Goal: Find contact information: Find contact information

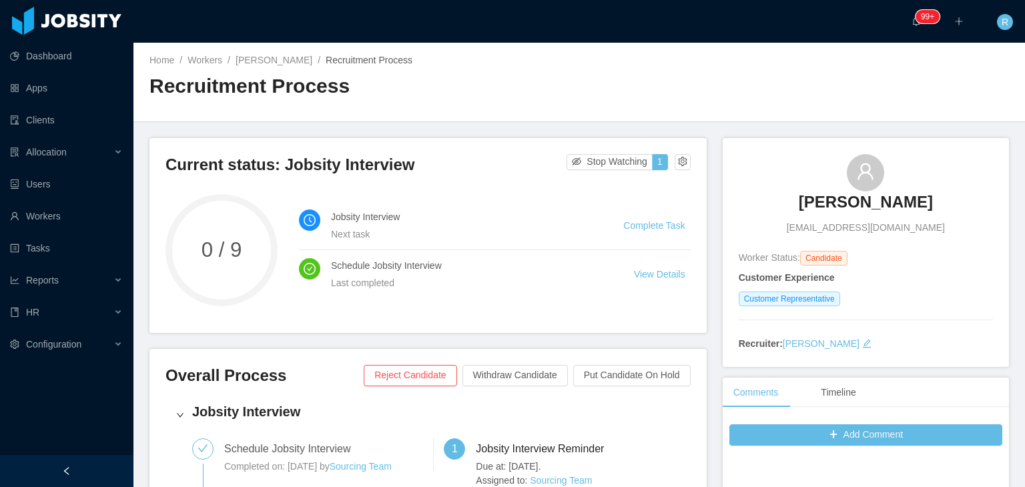
scroll to position [67, 0]
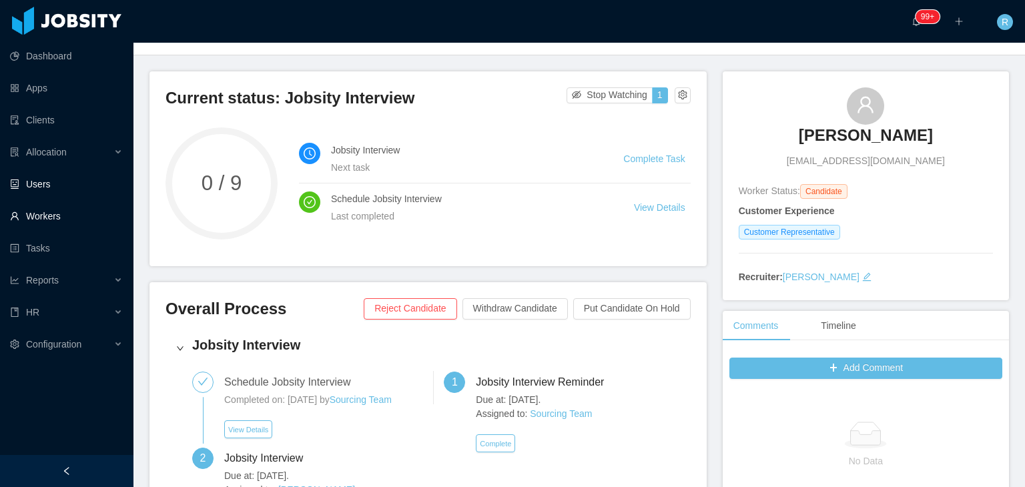
drag, startPoint x: 43, startPoint y: 181, endPoint x: 31, endPoint y: 219, distance: 39.9
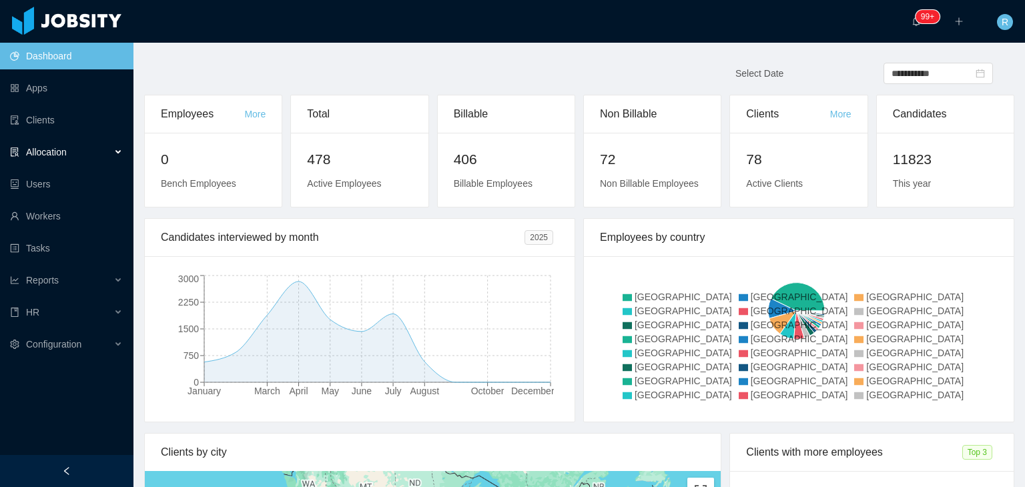
click at [57, 153] on span "Allocation" at bounding box center [46, 152] width 41 height 11
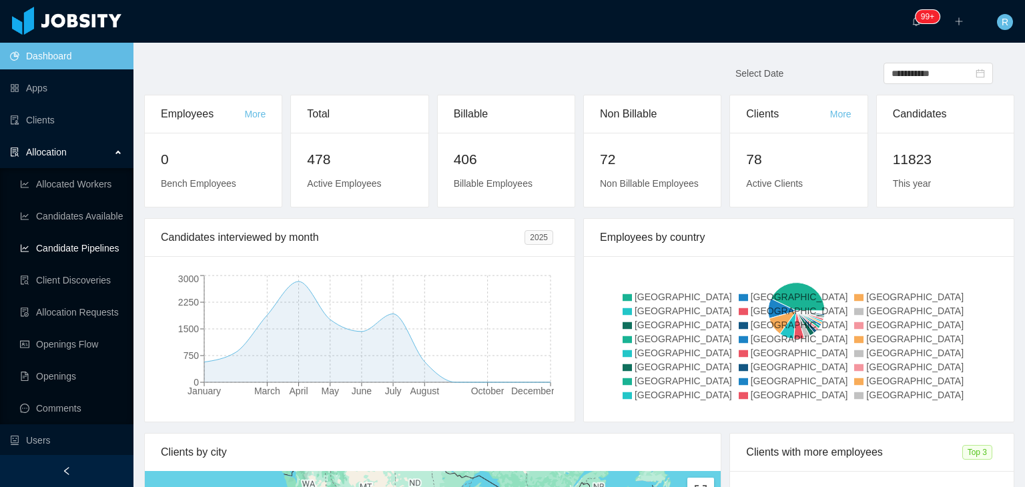
click at [67, 253] on link "Candidate Pipelines" at bounding box center [71, 248] width 103 height 27
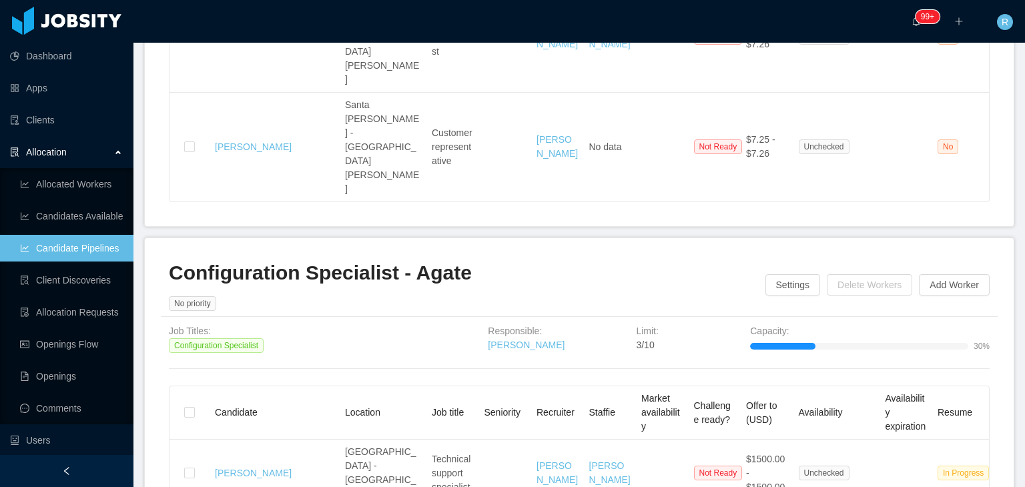
scroll to position [1934, 0]
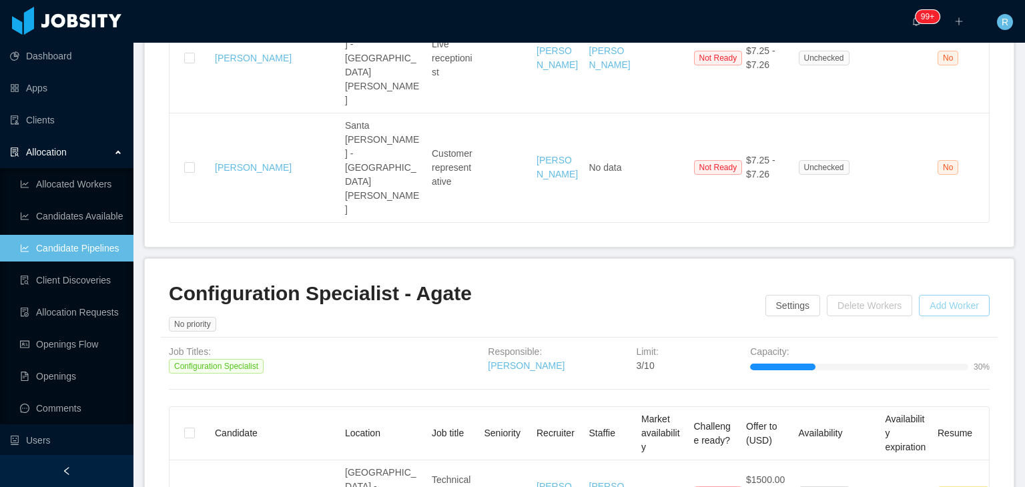
click at [937, 295] on button "Add Worker" at bounding box center [954, 305] width 71 height 21
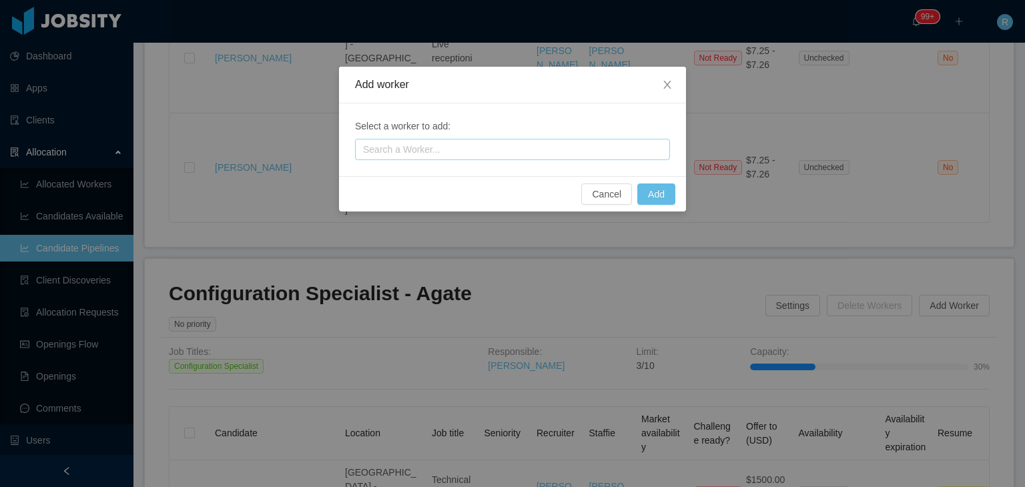
click at [467, 148] on div "Search a Worker..." at bounding box center [509, 149] width 293 height 13
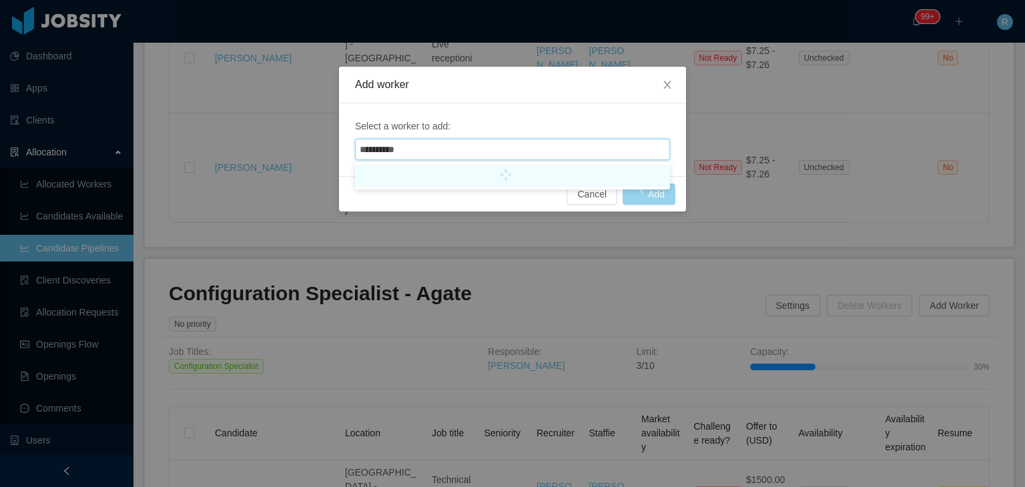
type input "**********"
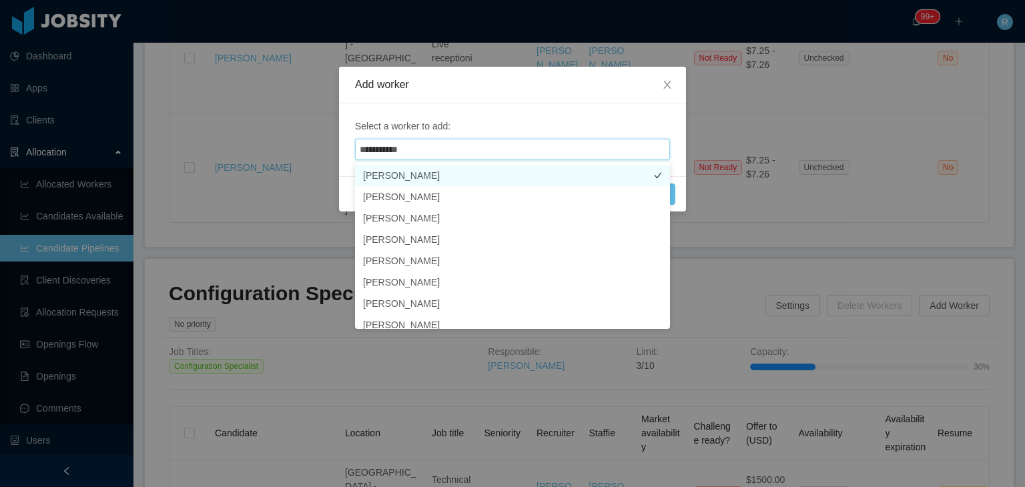
click at [419, 174] on li "Juan Marmol" at bounding box center [512, 175] width 315 height 21
click at [598, 123] on span "Select a worker to add:" at bounding box center [512, 126] width 315 height 14
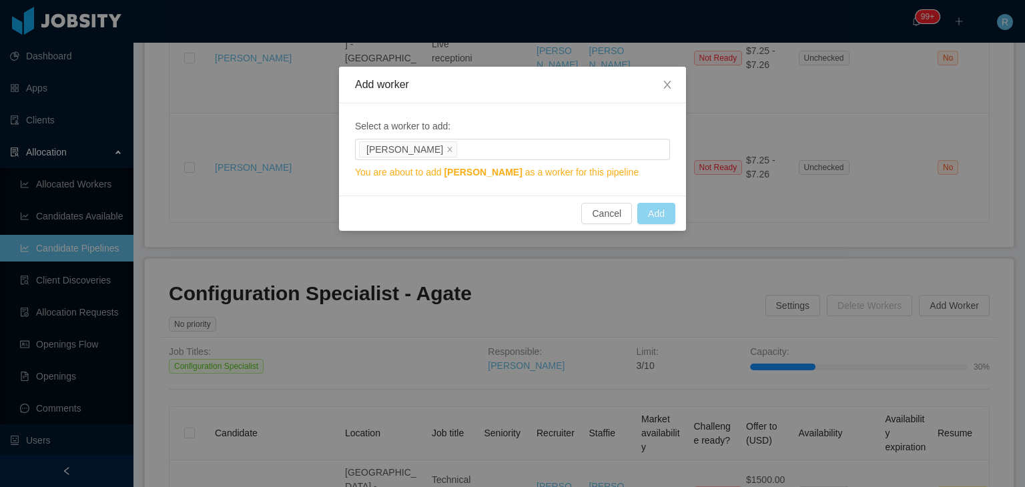
click at [660, 213] on button "Add" at bounding box center [656, 213] width 38 height 21
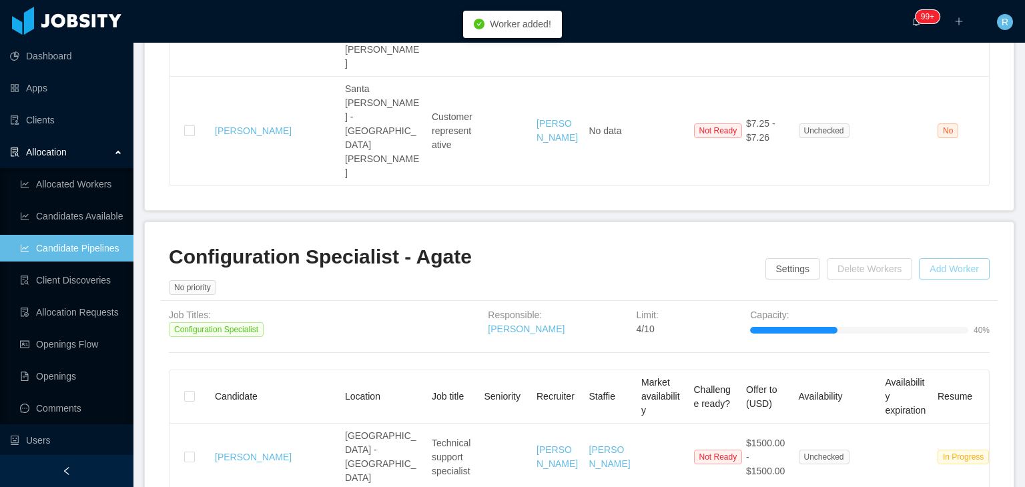
scroll to position [2001, 0]
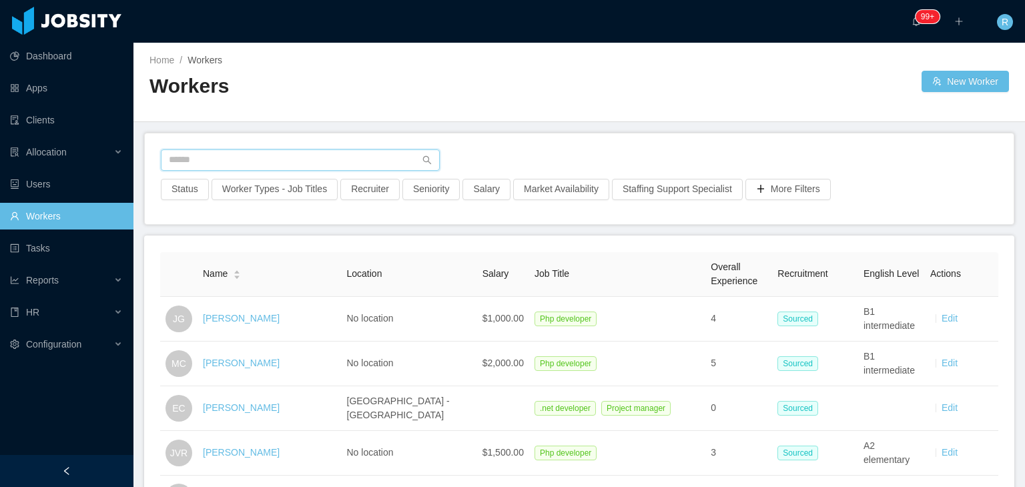
click at [316, 153] on input "text" at bounding box center [300, 159] width 279 height 21
paste input "**********"
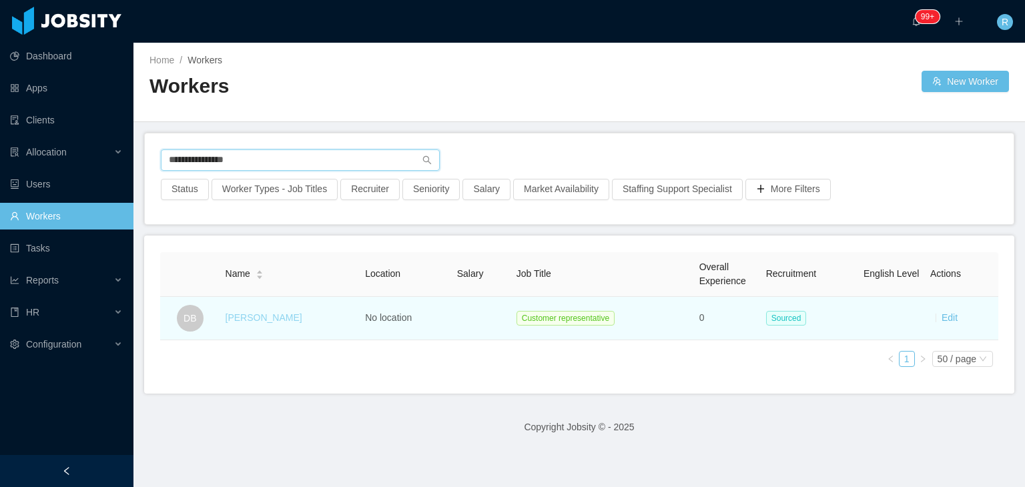
type input "**********"
click at [269, 320] on link "Diego Bracamonte" at bounding box center [263, 317] width 77 height 11
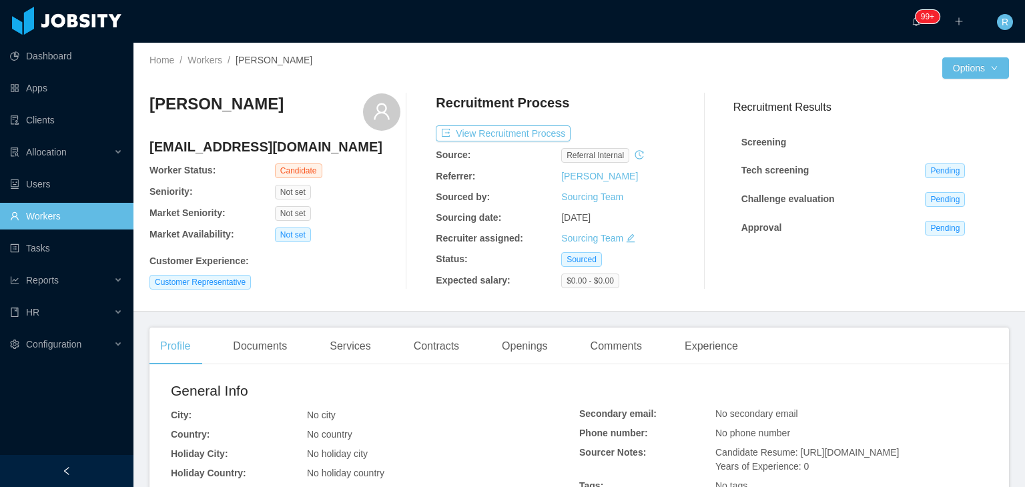
click at [276, 147] on h4 "diegobraca0377@gmail.com" at bounding box center [274, 146] width 251 height 19
click at [276, 146] on h4 "diegobraca0377@gmail.com" at bounding box center [274, 146] width 251 height 19
copy h4 "diegobraca0377@gmail.com"
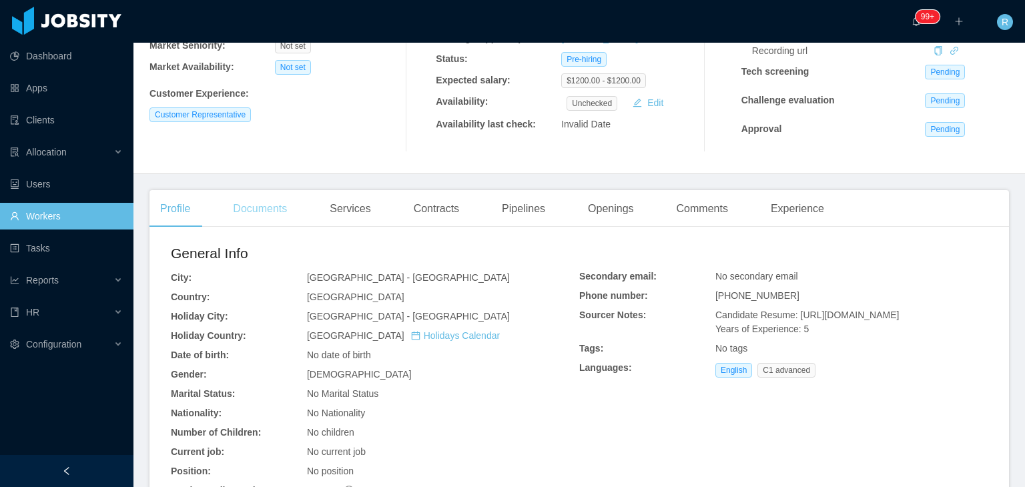
click at [279, 192] on div "Documents" at bounding box center [259, 208] width 75 height 37
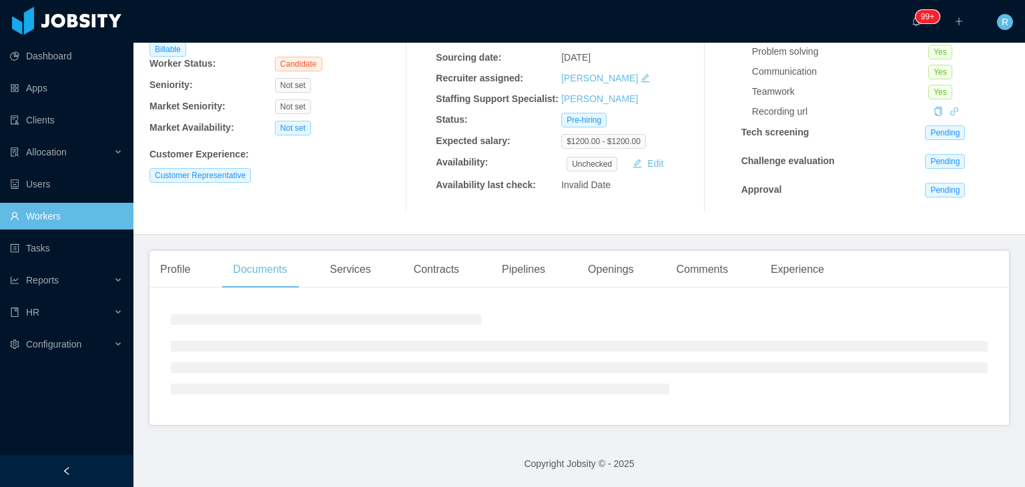
scroll to position [145, 0]
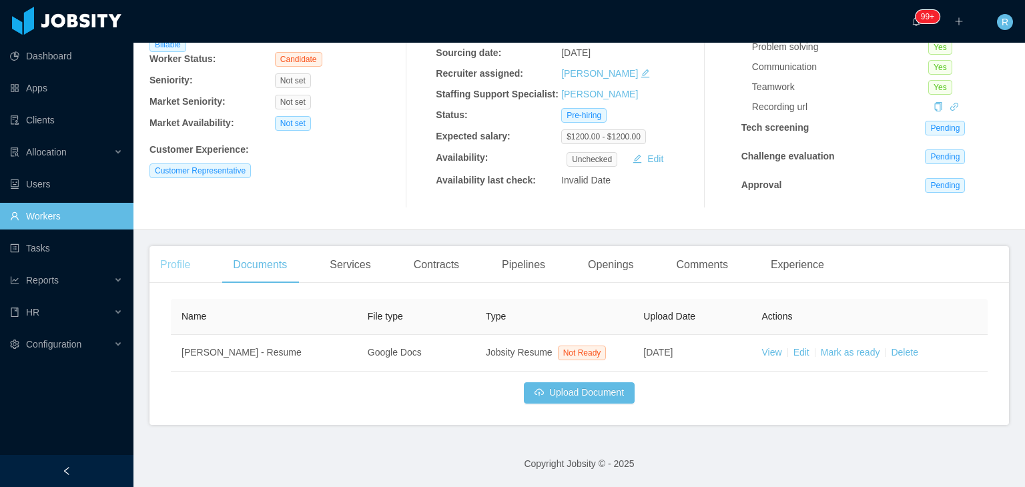
click at [189, 269] on div "Profile" at bounding box center [174, 264] width 51 height 37
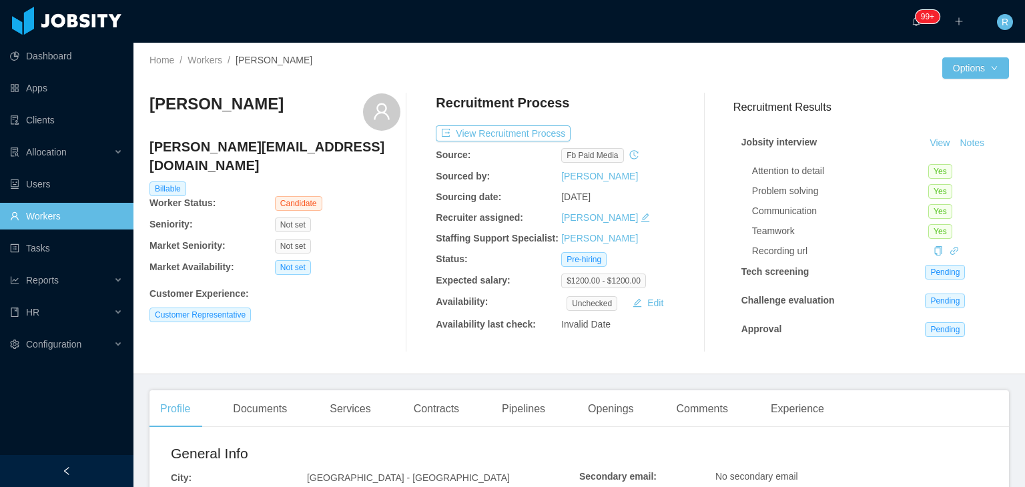
scroll to position [67, 0]
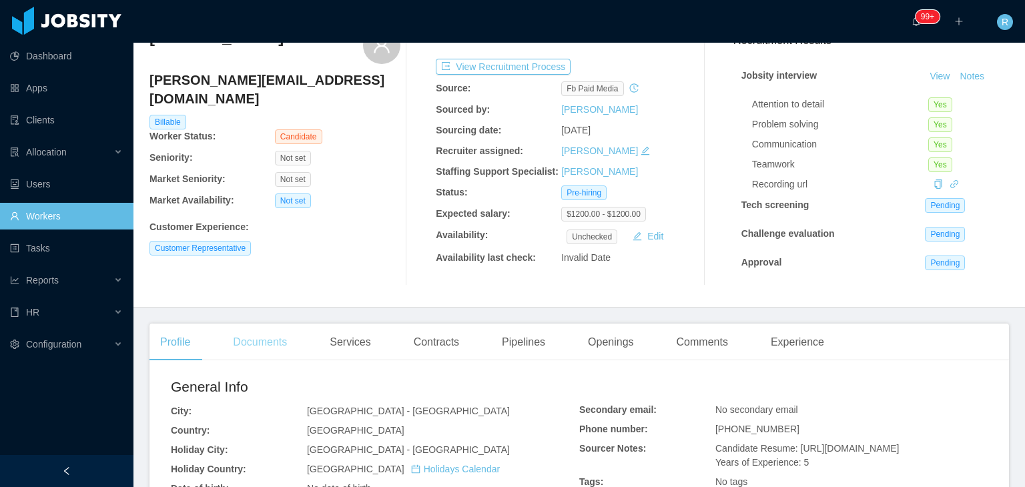
click at [271, 351] on div "Documents" at bounding box center [259, 342] width 75 height 37
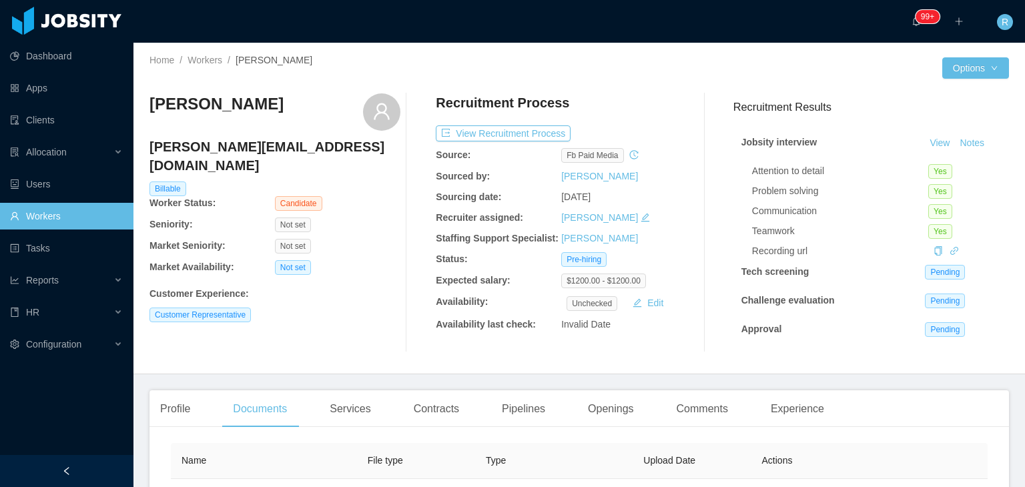
click at [264, 149] on h4 "steven_heyden@outlook.com" at bounding box center [274, 155] width 251 height 37
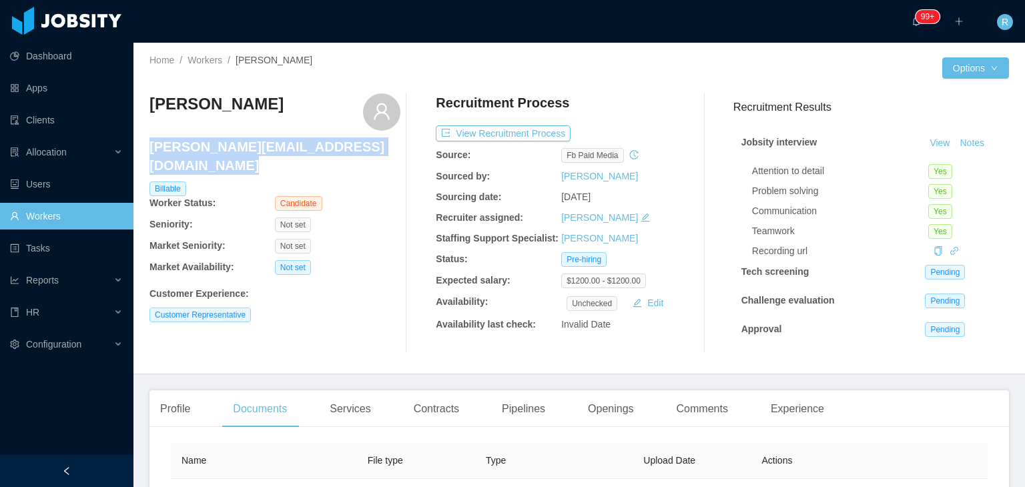
click at [264, 149] on h4 "steven_heyden@outlook.com" at bounding box center [274, 155] width 251 height 37
copy h4 "steven_heyden@outlook.com"
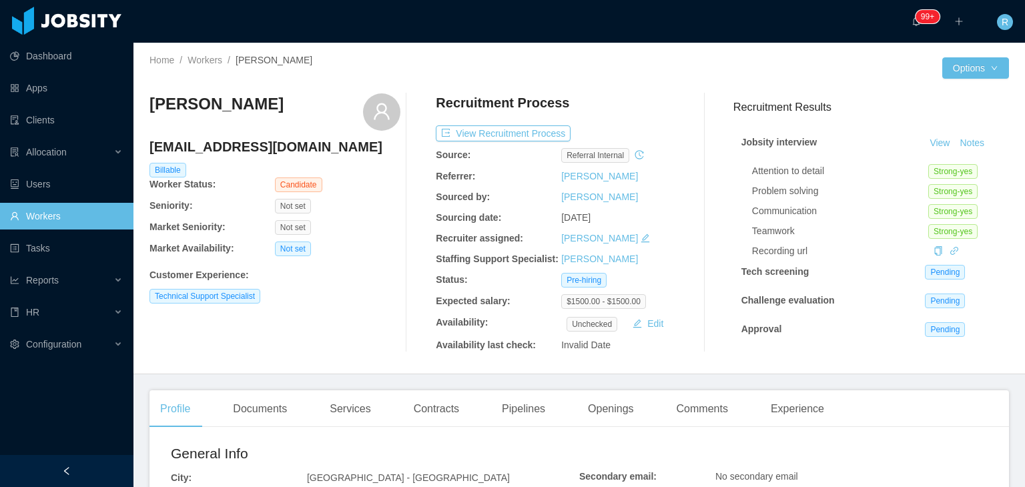
click at [243, 146] on h4 "[EMAIL_ADDRESS][DOMAIN_NAME]" at bounding box center [274, 146] width 251 height 19
click at [243, 147] on h4 "[EMAIL_ADDRESS][DOMAIN_NAME]" at bounding box center [274, 146] width 251 height 19
click at [243, 147] on h4 "fjescobarf607@gmail.com" at bounding box center [274, 146] width 251 height 19
copy h4 "fjescobarf607@gmail.com"
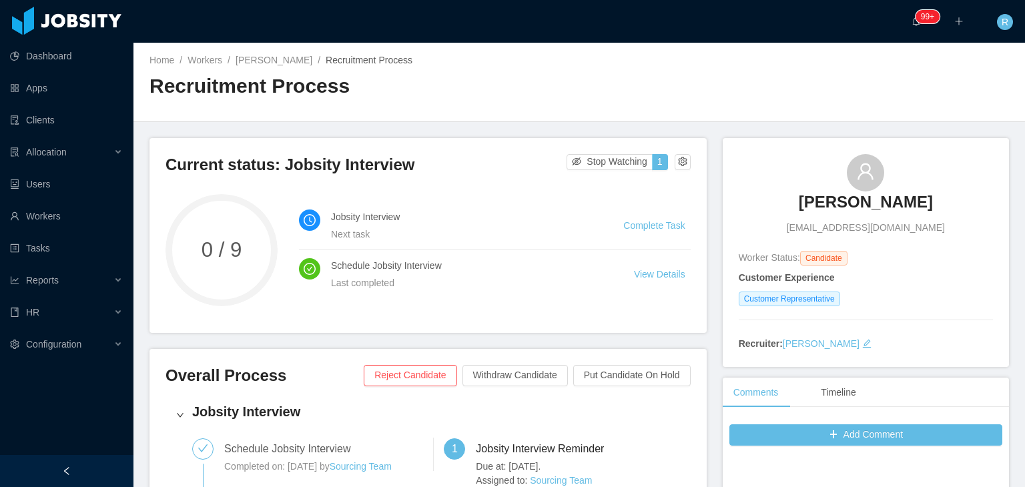
scroll to position [67, 0]
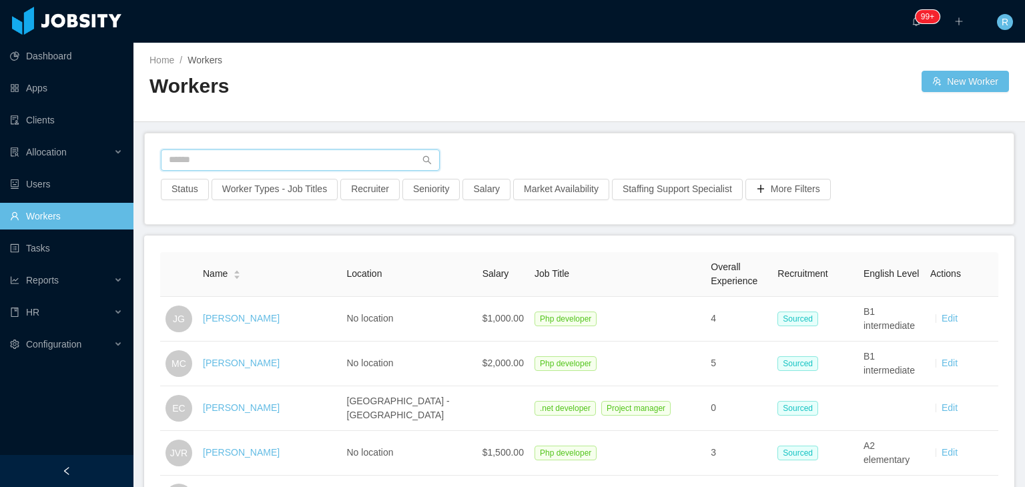
click at [293, 159] on input "text" at bounding box center [300, 159] width 279 height 21
paste input "**********"
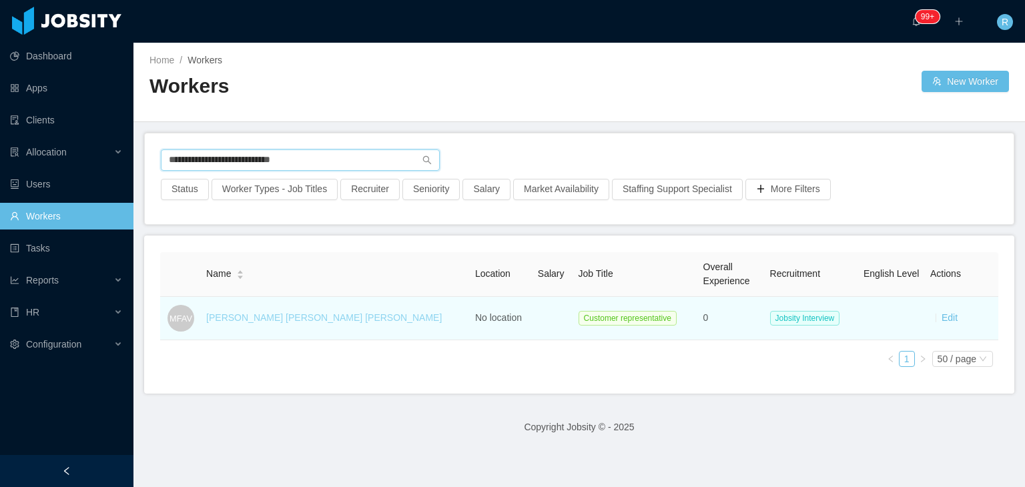
type input "**********"
click at [284, 315] on link "[PERSON_NAME] [PERSON_NAME] [PERSON_NAME]" at bounding box center [323, 317] width 235 height 11
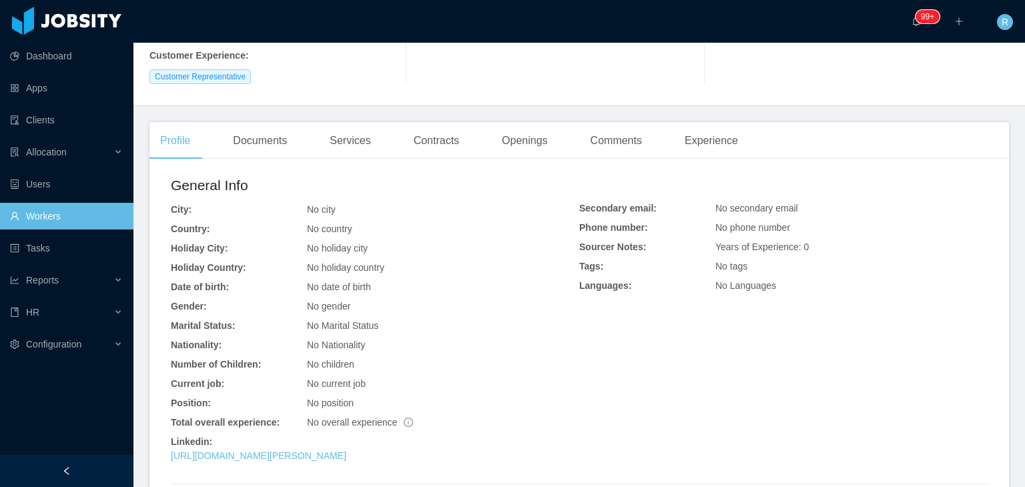
scroll to position [332, 0]
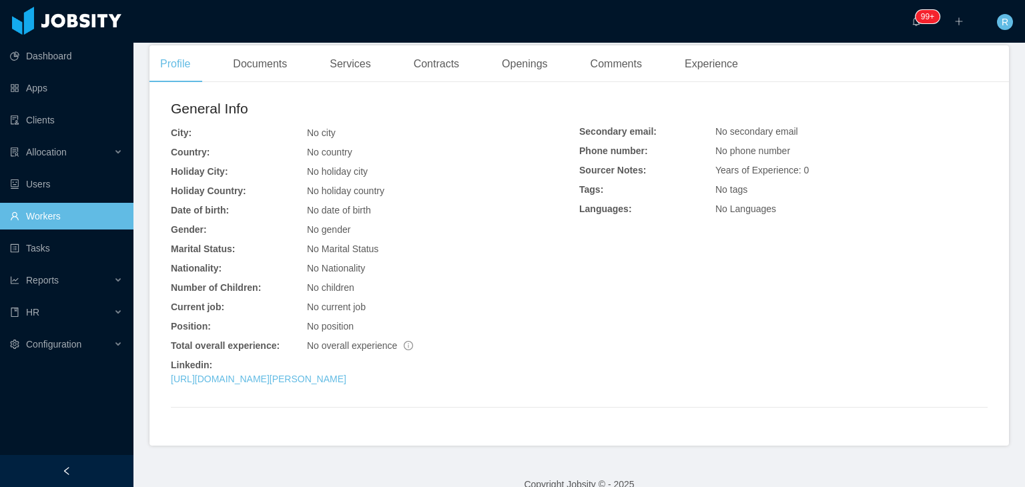
click at [350, 366] on div "General Info City: No city Country: No country Holiday City: No holiday city Ho…" at bounding box center [375, 245] width 408 height 294
click at [346, 374] on link "[URL][DOMAIN_NAME][PERSON_NAME]" at bounding box center [258, 379] width 175 height 11
